Goal: Information Seeking & Learning: Learn about a topic

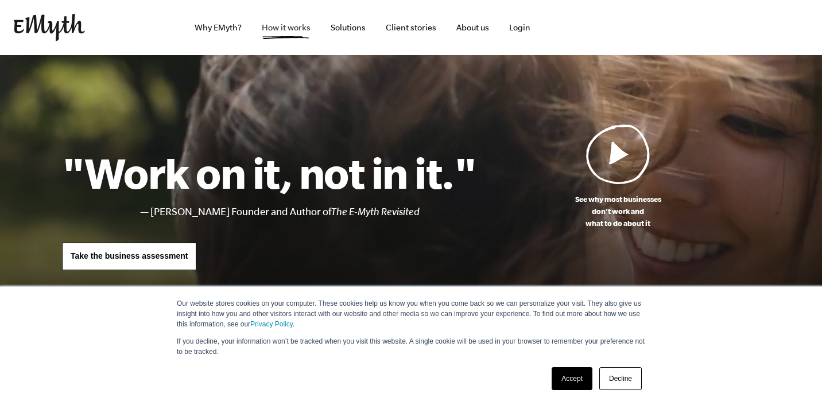
click at [295, 30] on link "How it works" at bounding box center [286, 27] width 67 height 55
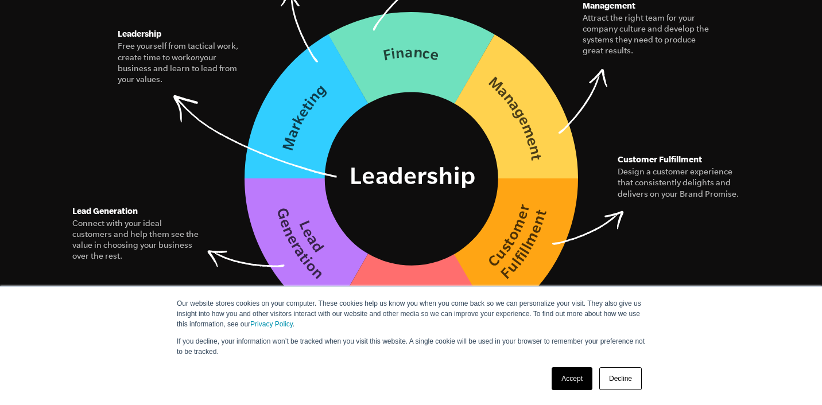
scroll to position [1839, 0]
